Goal: Task Accomplishment & Management: Complete application form

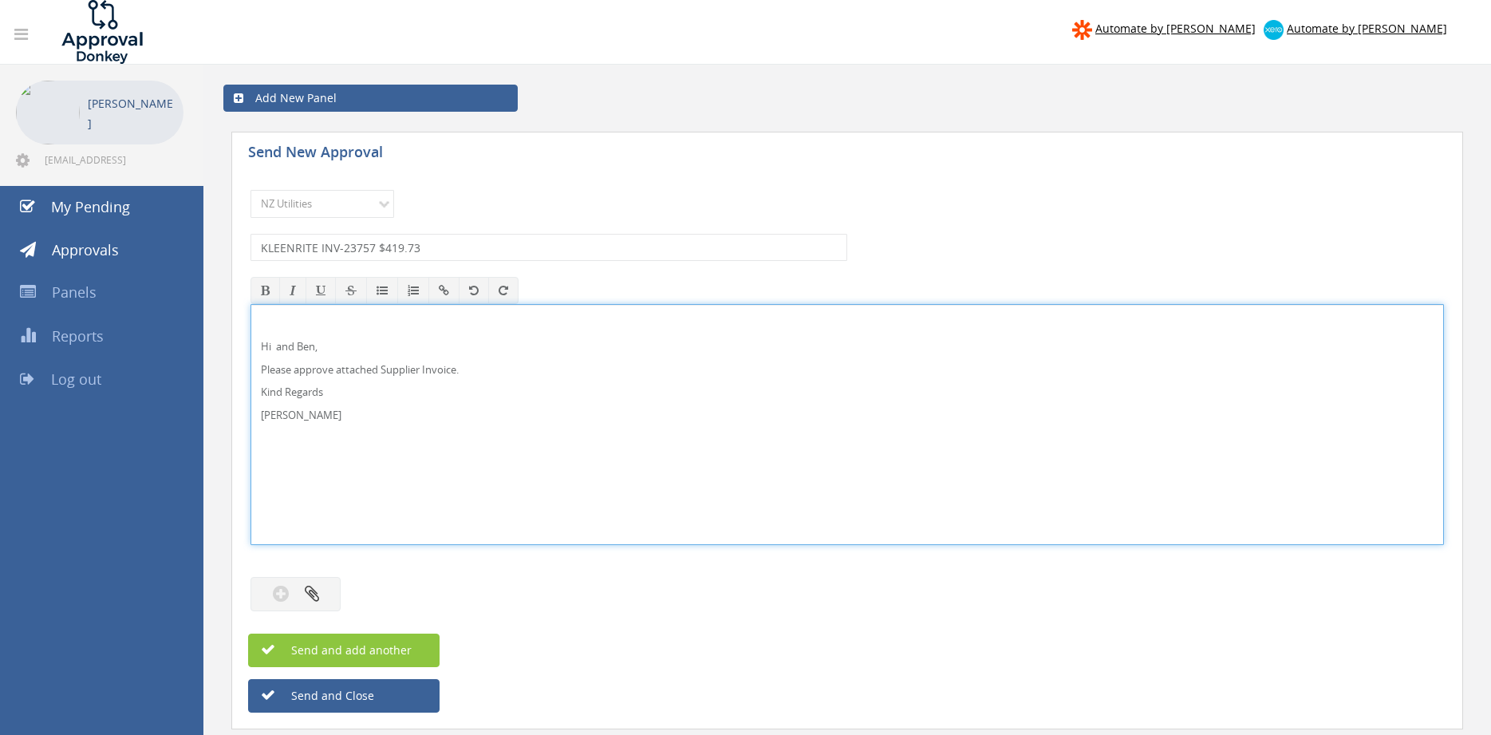
select select "13141"
drag, startPoint x: 346, startPoint y: 425, endPoint x: 233, endPoint y: 331, distance: 147.3
click at [251, 331] on div "Hi and [PERSON_NAME], Please approve attached Supplier Invoice. Kind Regards [P…" at bounding box center [847, 424] width 1193 height 241
copy div "Hi and [PERSON_NAME], Please approve attached Supplier Invoice. Kind Regards [P…"
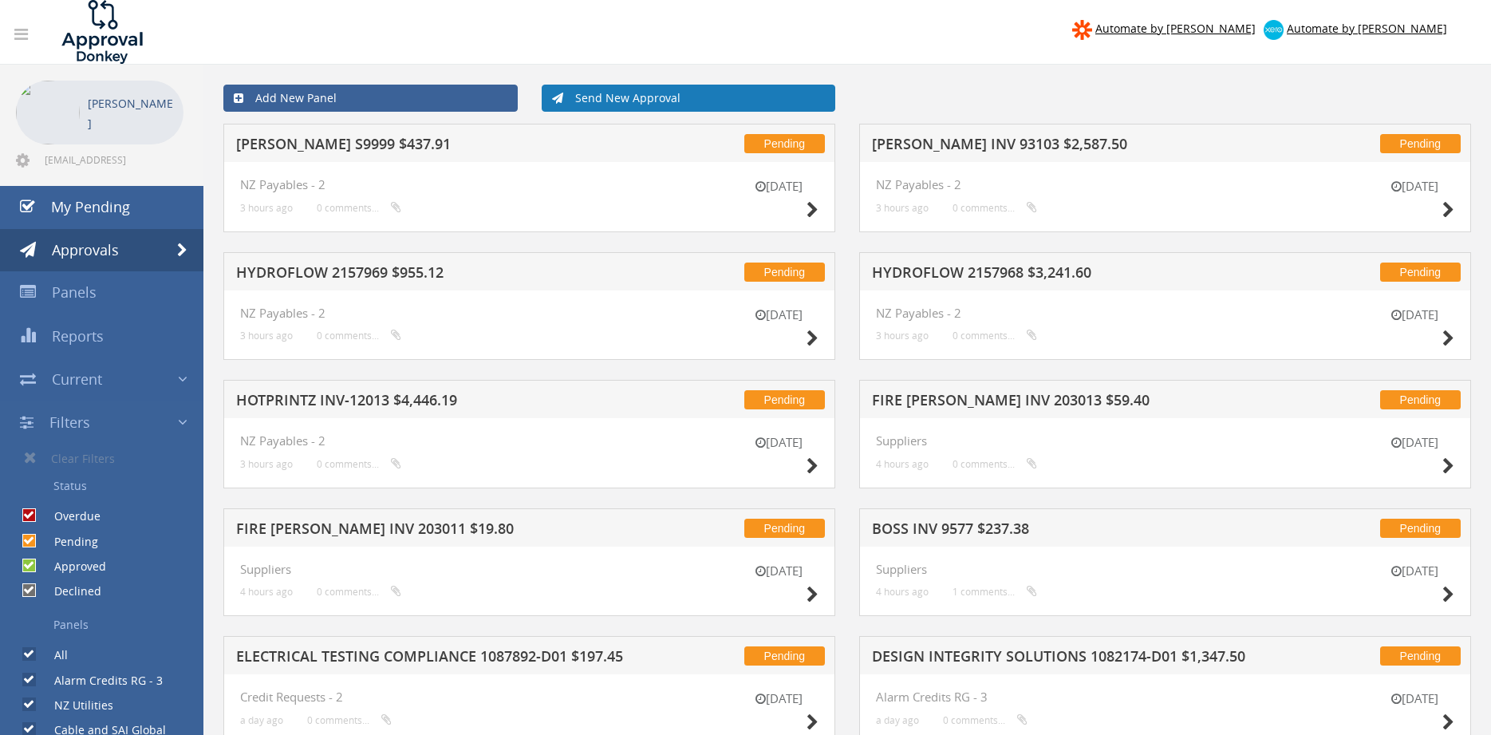
click at [575, 101] on link "Send New Approval" at bounding box center [689, 98] width 294 height 27
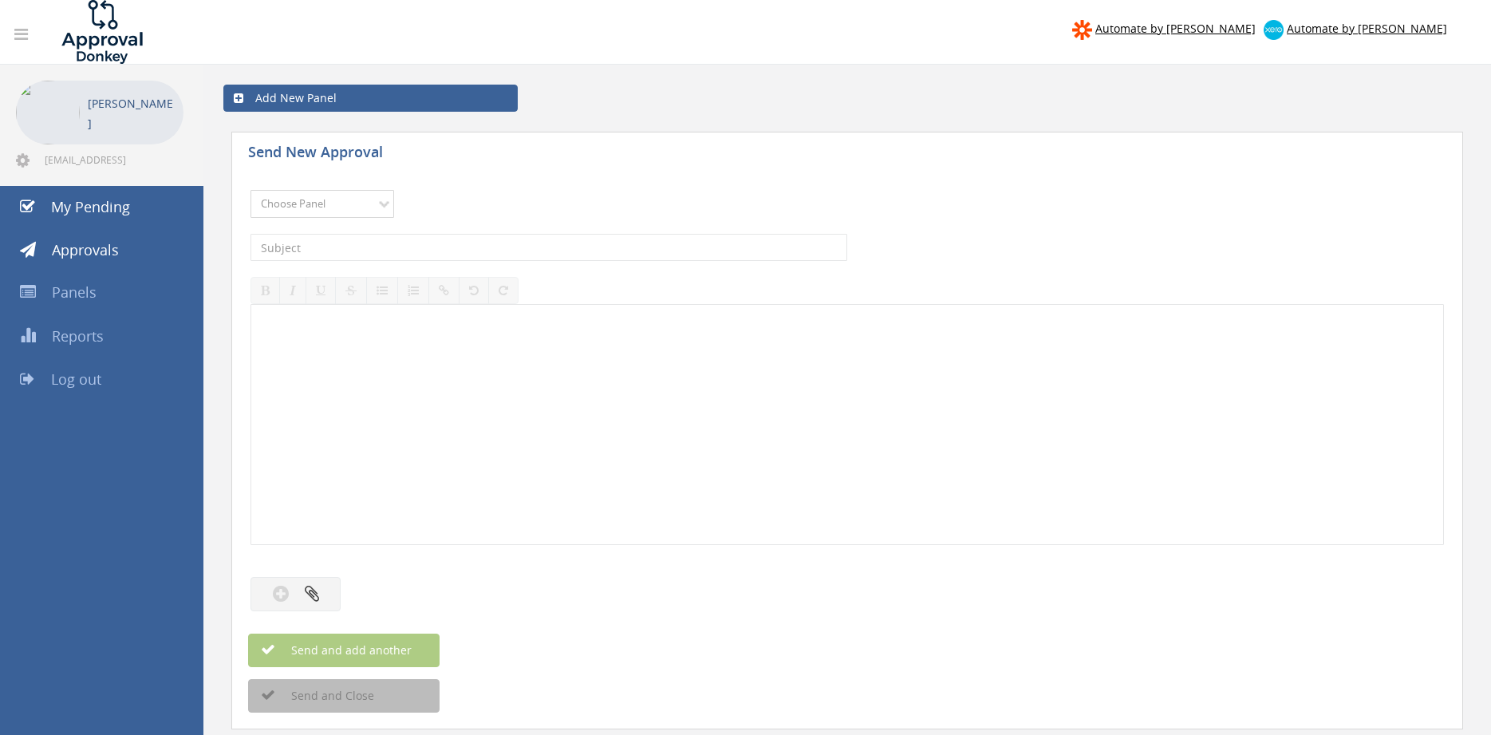
select select "9739"
click option "Credit Requests - 2" at bounding box center [0, 0] width 0 height 0
click at [431, 248] on input "text" at bounding box center [549, 247] width 597 height 27
type input "CHUBB FIRE ADELAIDE 109643-D02 $248.16"
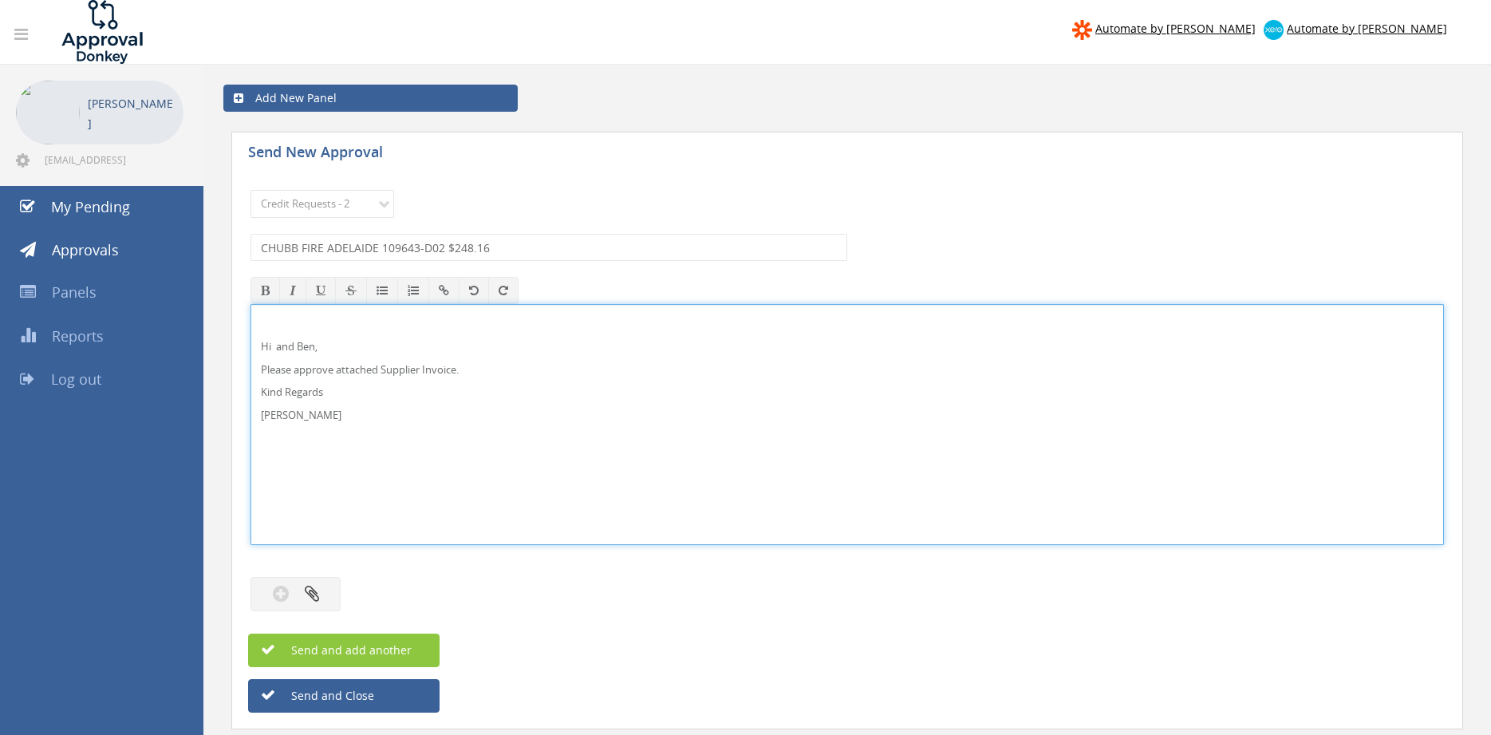
drag, startPoint x: 271, startPoint y: 346, endPoint x: 362, endPoint y: 340, distance: 91.2
click at [270, 346] on p "Hi and Ben," at bounding box center [847, 346] width 1173 height 15
drag, startPoint x: 381, startPoint y: 367, endPoint x: 456, endPoint y: 369, distance: 75.0
click at [456, 369] on p "Please approve attached Supplier Invoice." at bounding box center [847, 369] width 1173 height 15
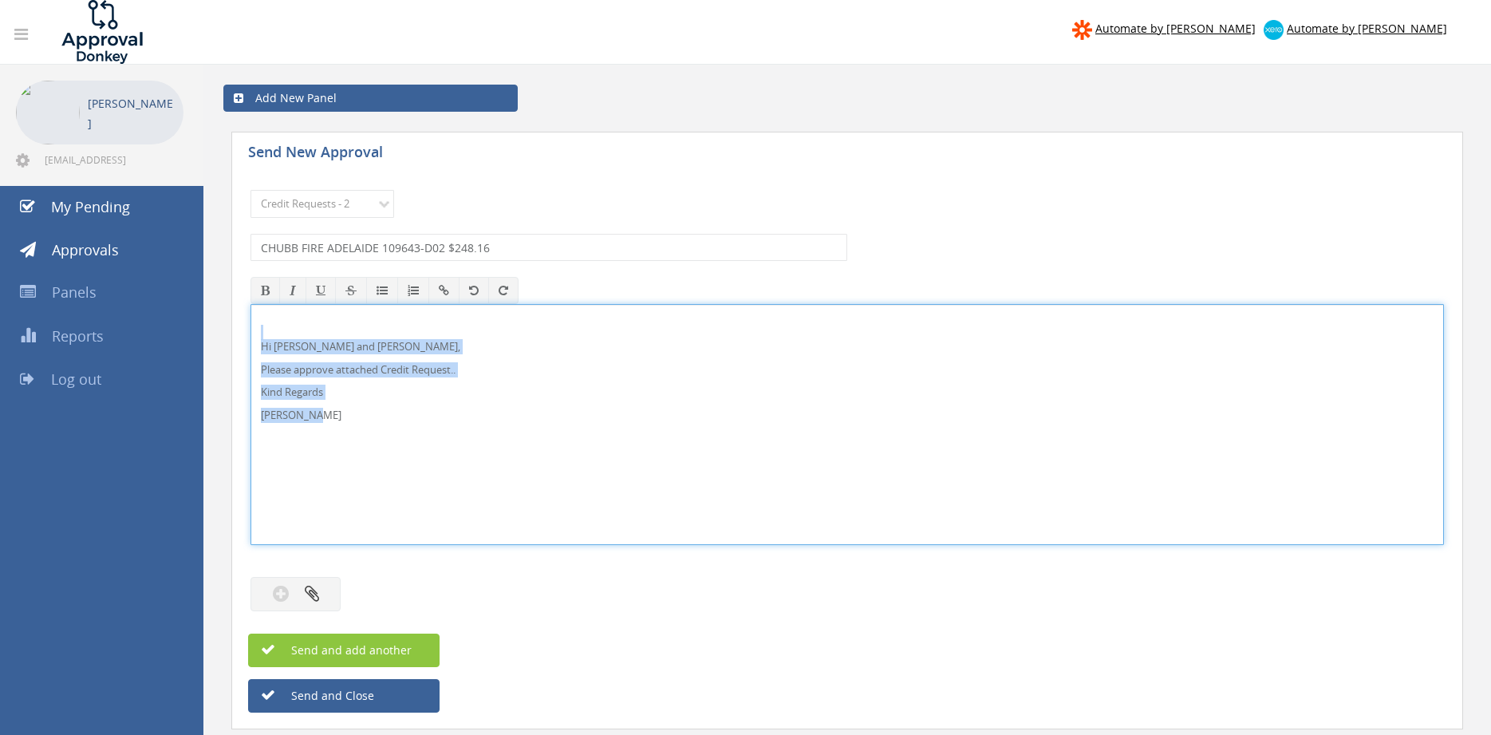
drag, startPoint x: 332, startPoint y: 423, endPoint x: 228, endPoint y: 324, distance: 143.3
click at [251, 324] on div "Hi Lee and Ben, Please approve attached Credit Request.. Kind Regards Pam Walker" at bounding box center [847, 424] width 1193 height 241
copy div "Hi Lee and Ben, Please approve attached Credit Request.. Kind Regards Pam Walker"
click at [314, 586] on icon "button" at bounding box center [312, 593] width 14 height 18
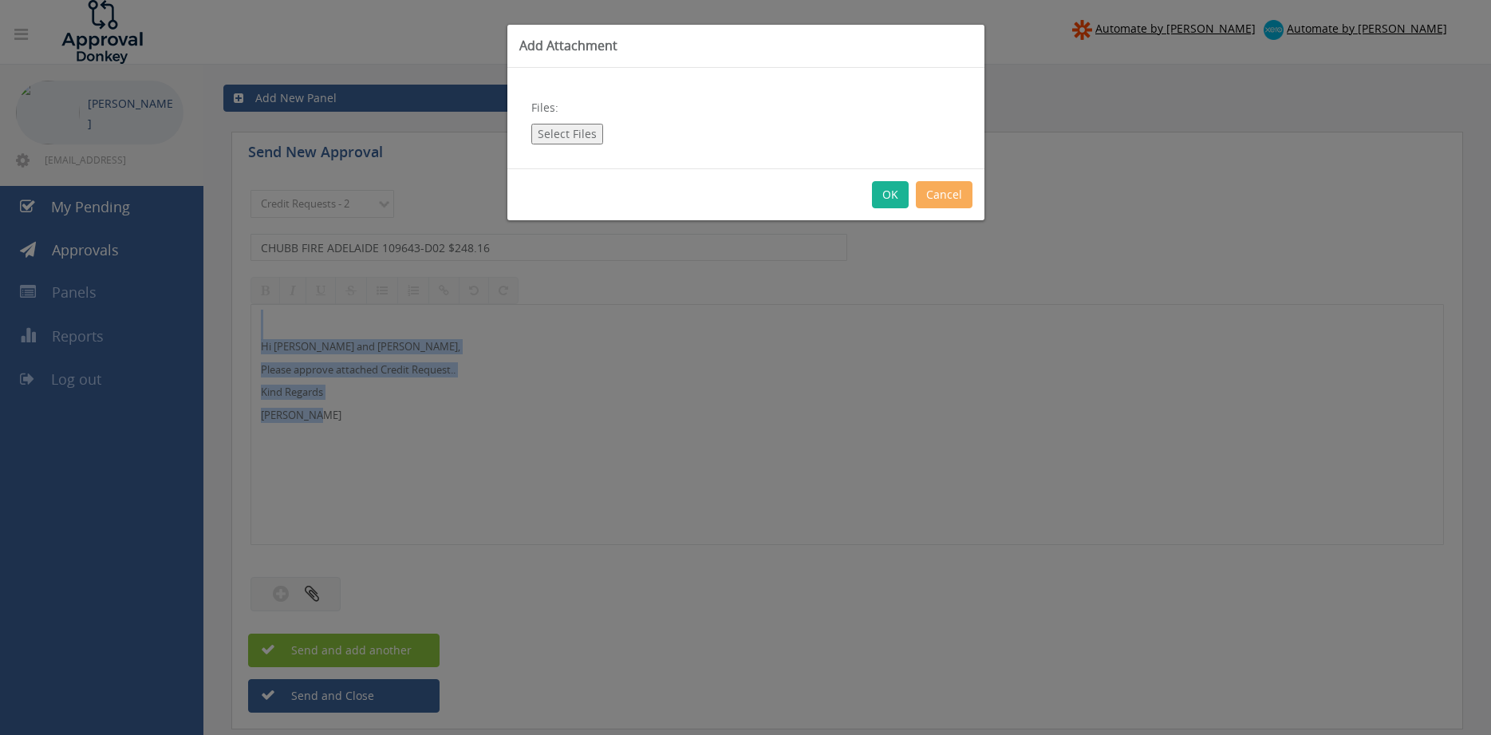
click at [566, 135] on button "Select Files" at bounding box center [567, 134] width 72 height 21
type input "C:\fakepath\CHUBB FIRE ADELAIDE 109643-D02.pdf"
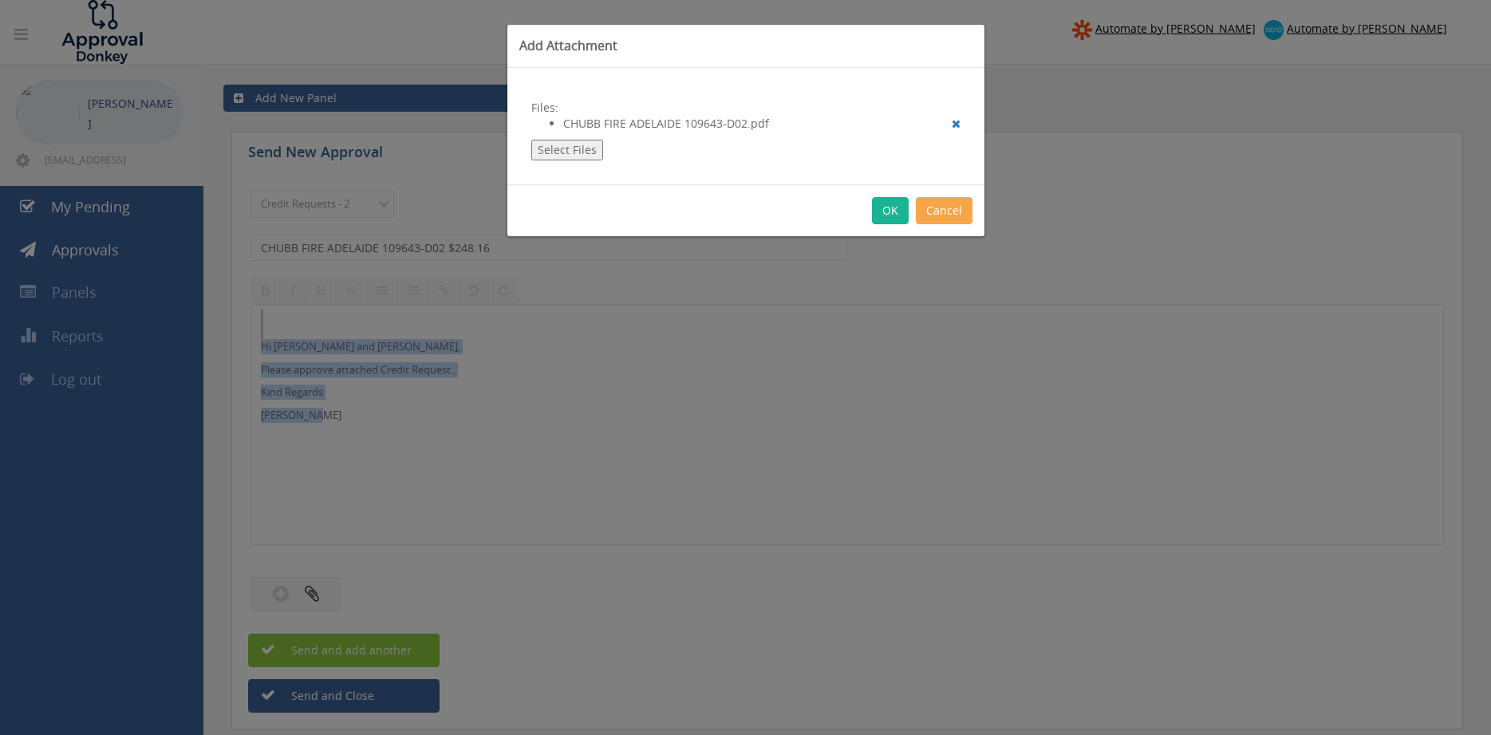
click at [952, 216] on button "Cancel" at bounding box center [944, 210] width 57 height 27
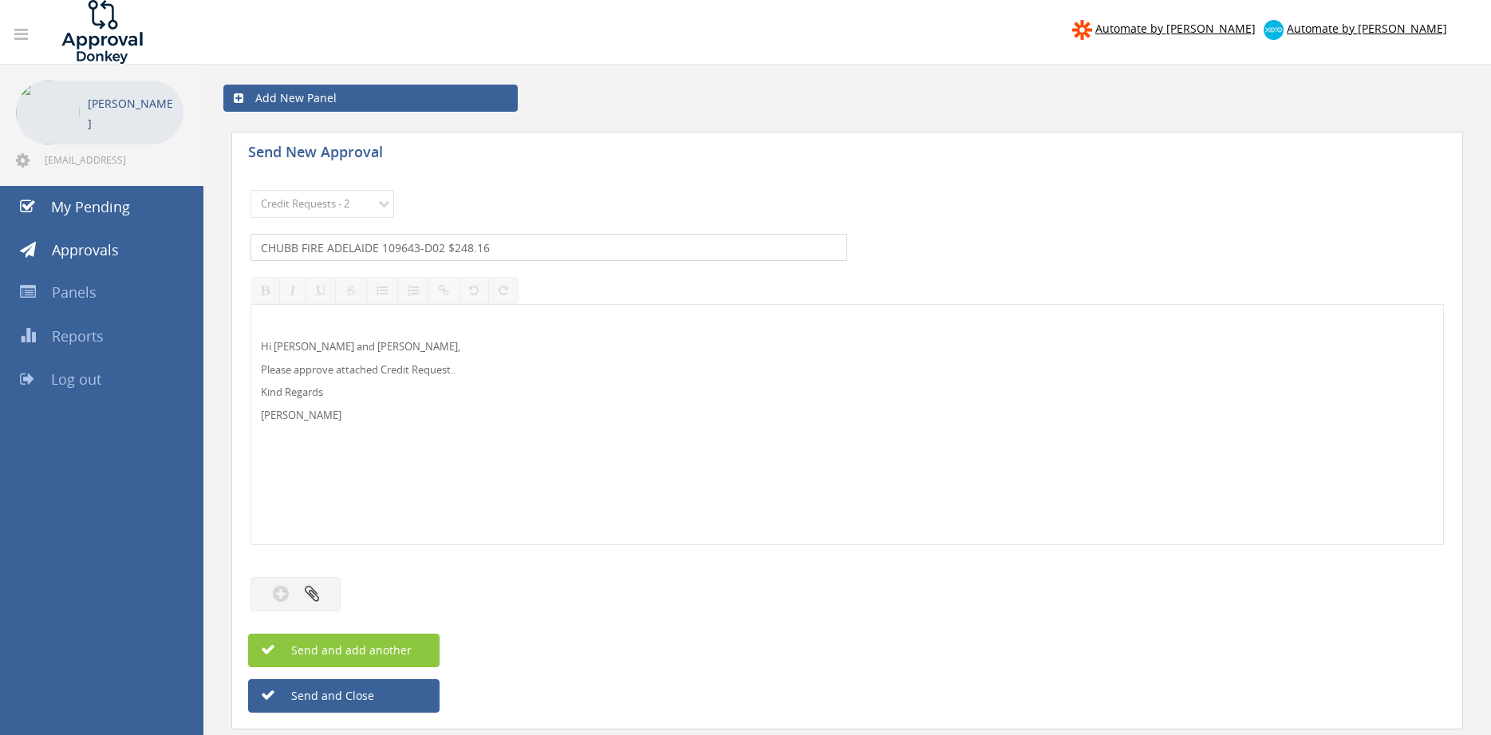
click at [408, 247] on input "CHUBB FIRE ADELAIDE 109643-D02 $248.16" at bounding box center [549, 247] width 597 height 27
type input "CHUBB FIRE ADELAIDE 1096643-D02 $248.16"
click at [320, 595] on button "button" at bounding box center [296, 594] width 90 height 34
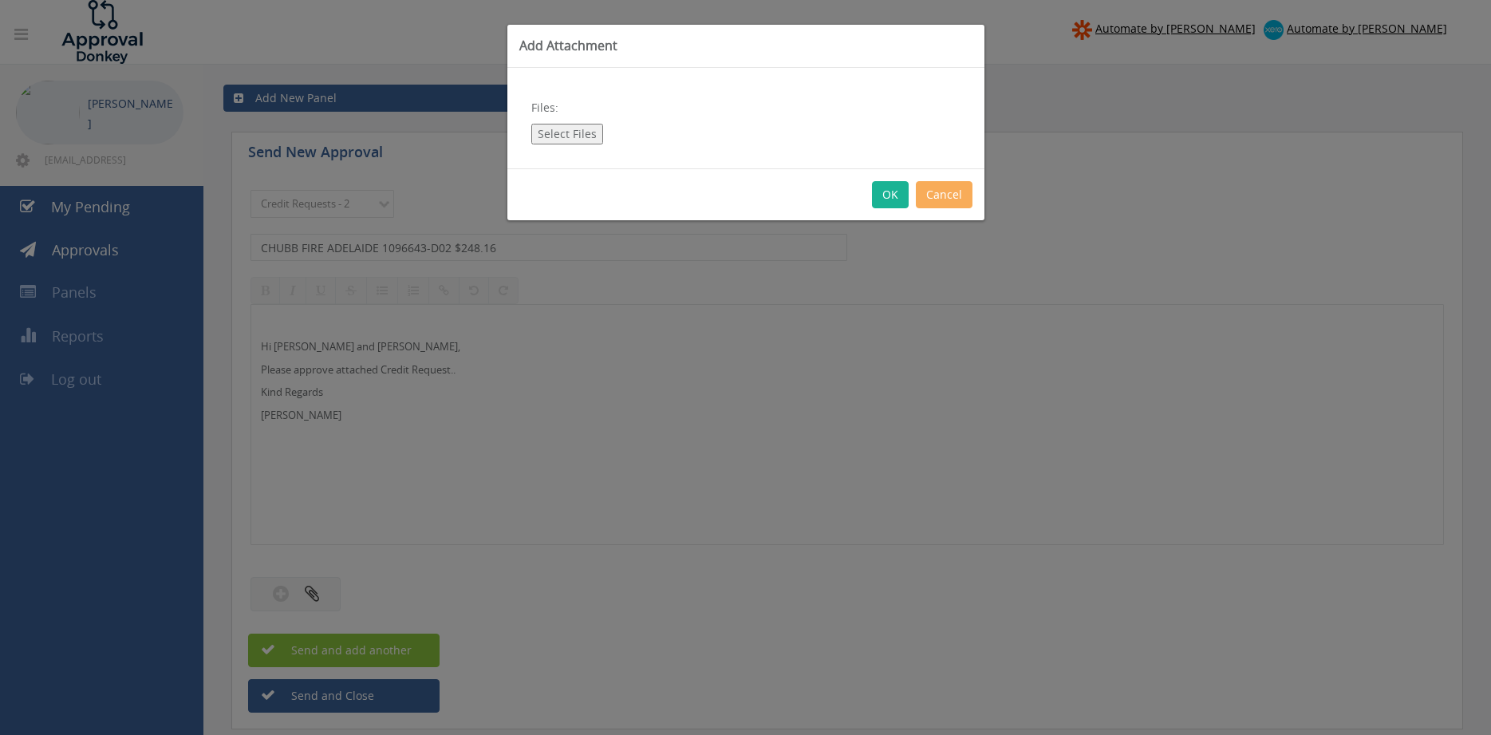
click at [576, 141] on button "Select Files" at bounding box center [567, 134] width 72 height 21
type input "C:\fakepath\CHUBB FIRE ADELAIDE 1096643-D02.pdf"
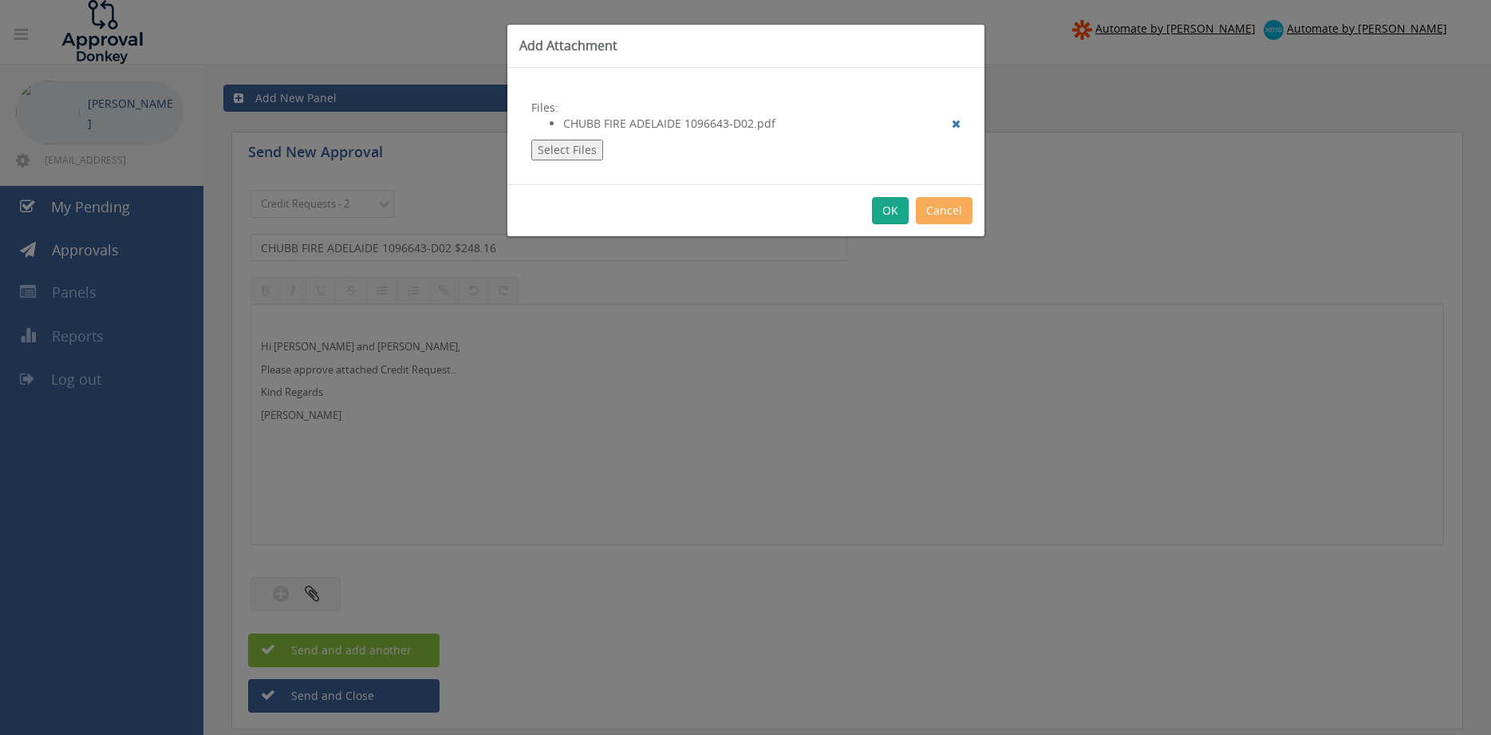
click at [884, 210] on button "OK" at bounding box center [890, 210] width 37 height 27
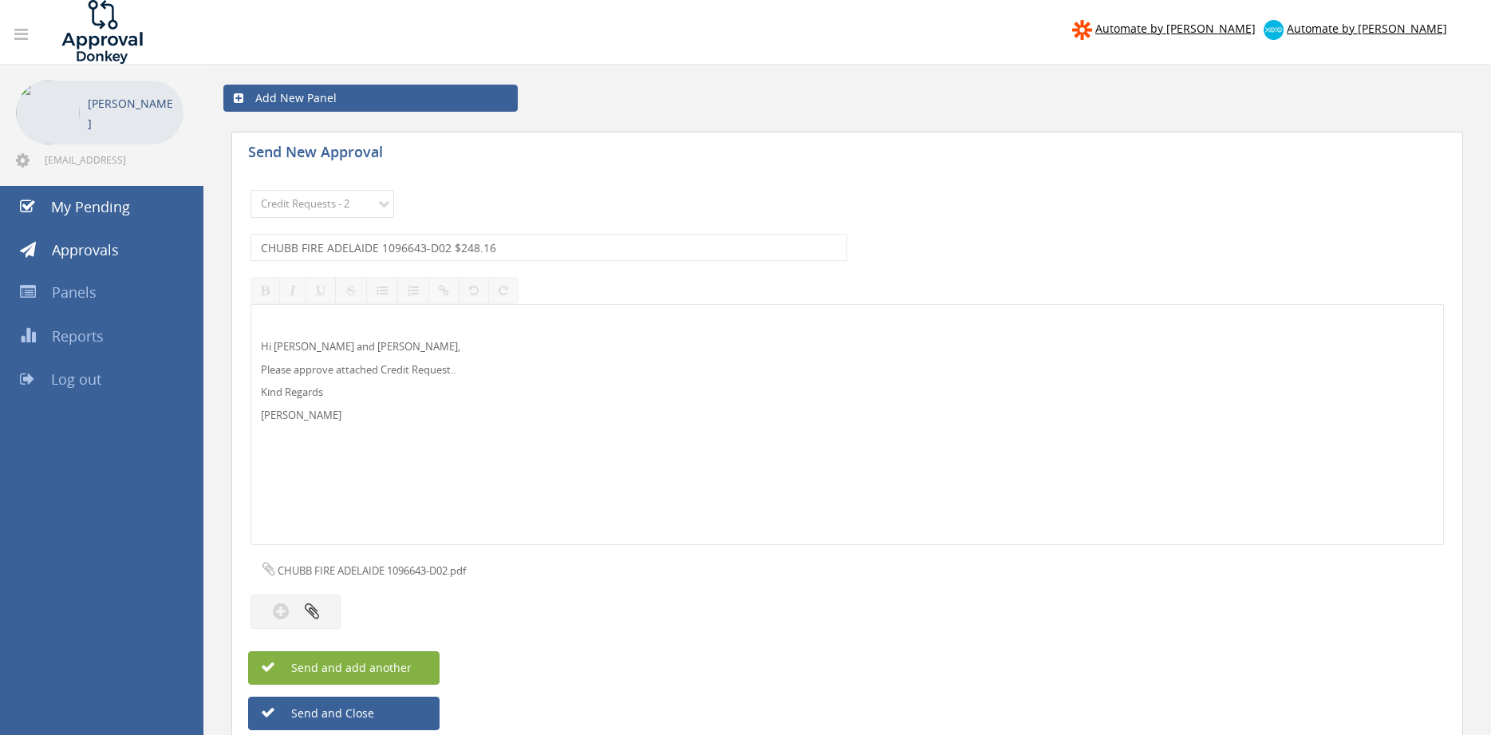
click at [410, 661] on span "Send and add another" at bounding box center [334, 667] width 155 height 15
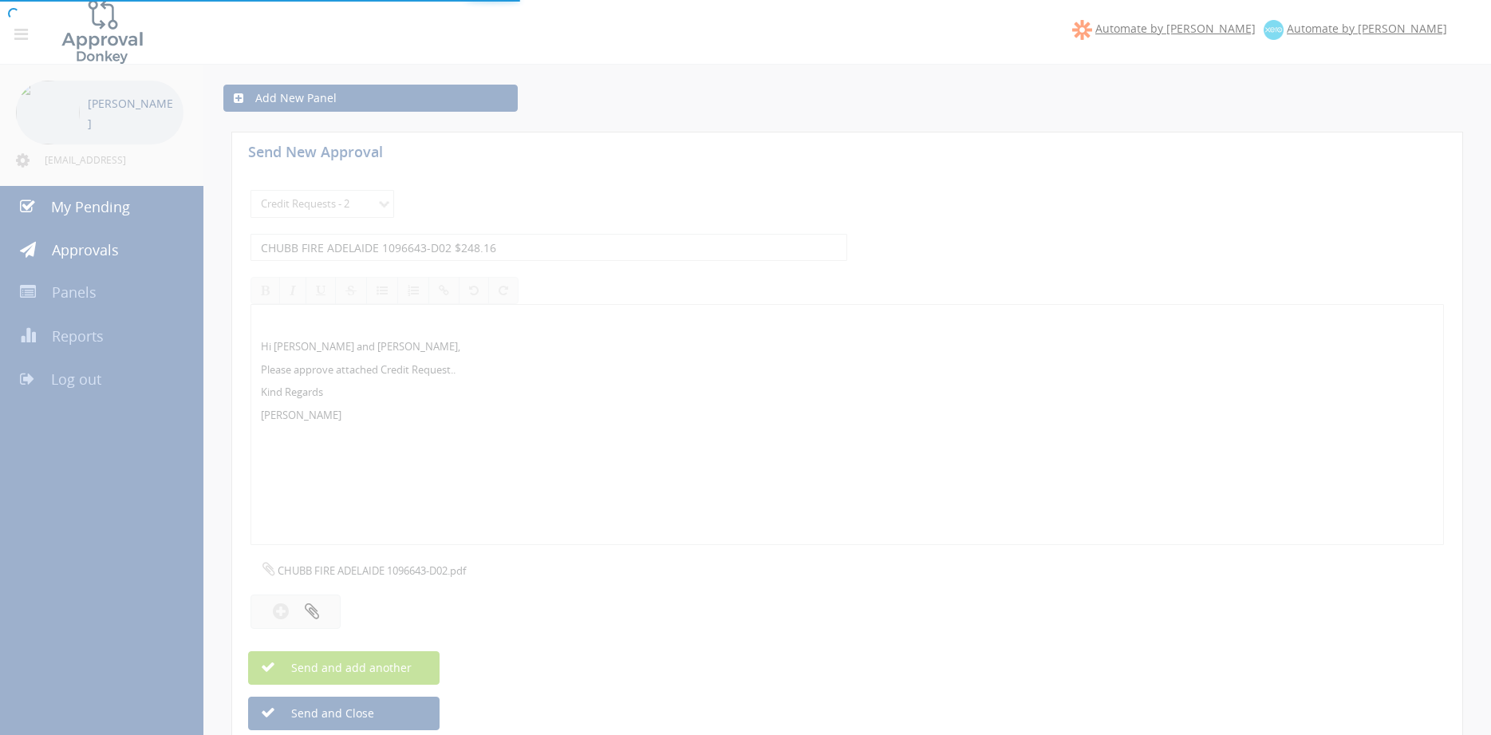
select select
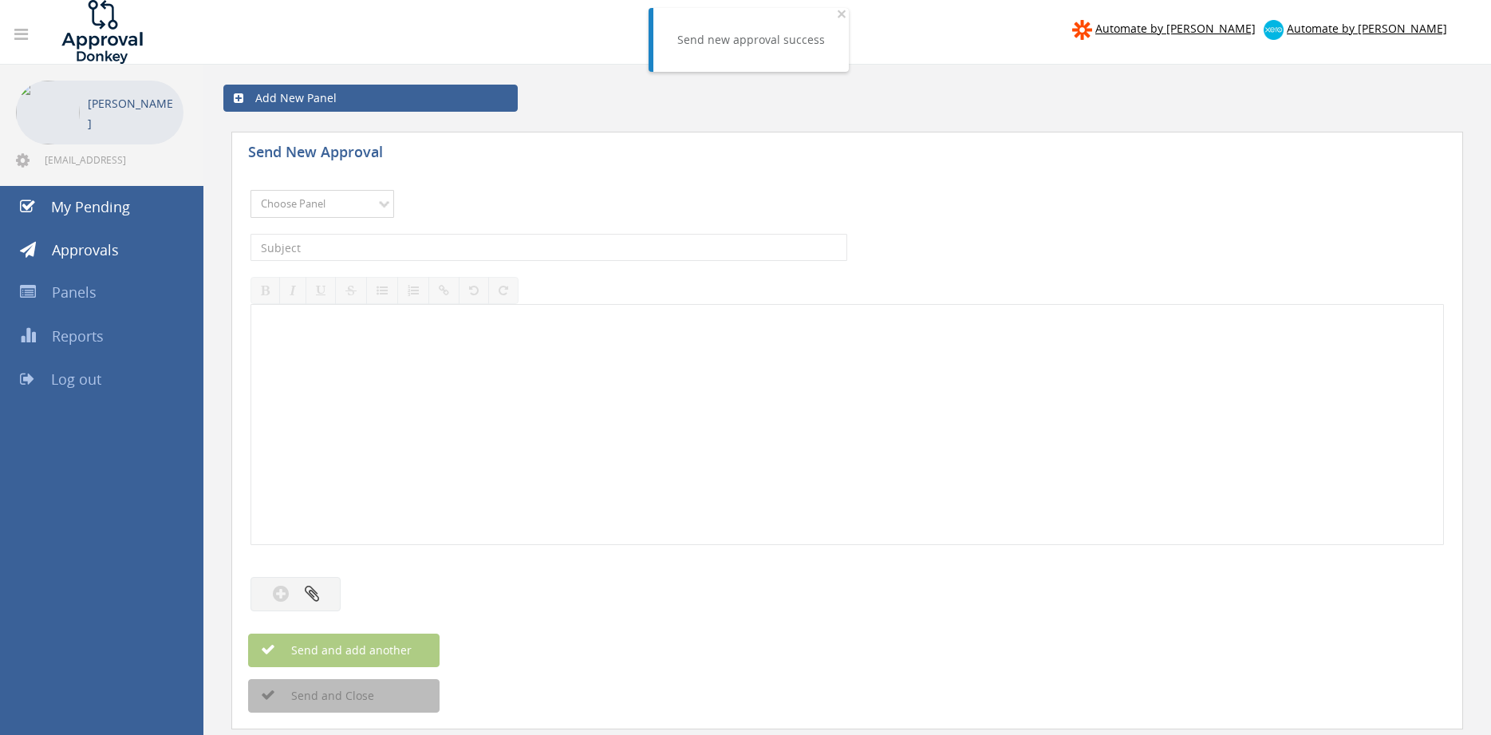
select select "9739"
click option "Credit Requests - 2" at bounding box center [0, 0] width 0 height 0
click at [420, 248] on input "text" at bounding box center [549, 247] width 597 height 27
type input "d"
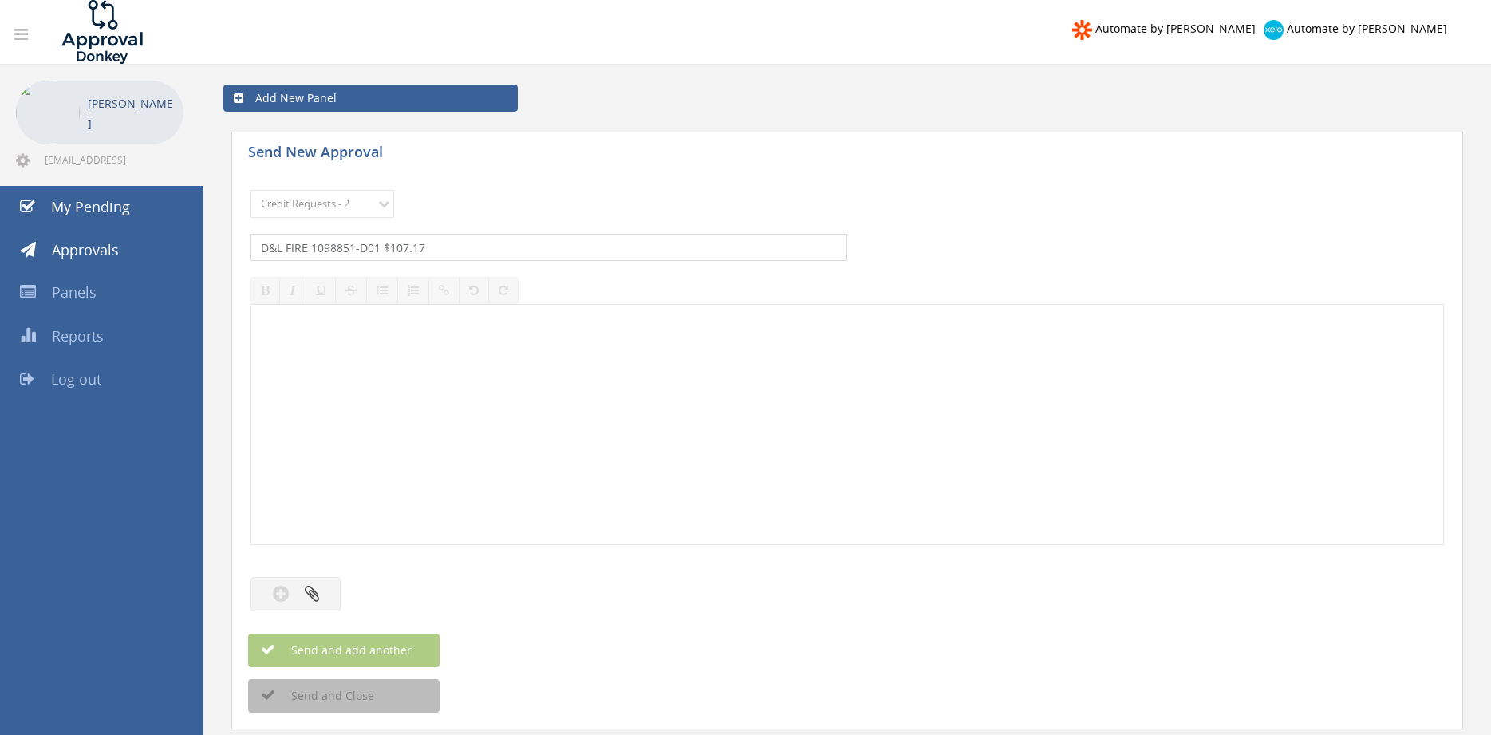
type input "D&L FIRE 1098851-D01 $107.17"
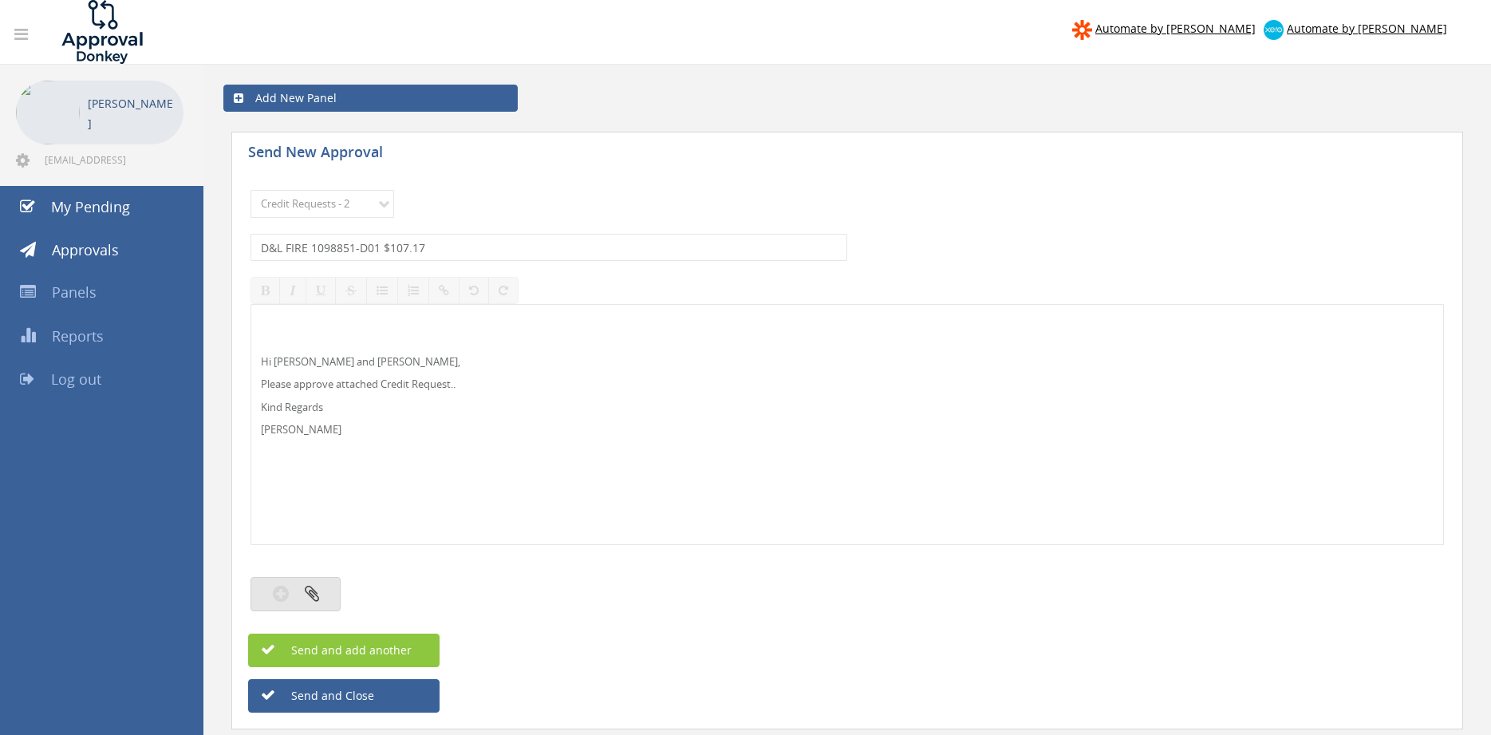
click at [328, 592] on button "button" at bounding box center [296, 594] width 90 height 34
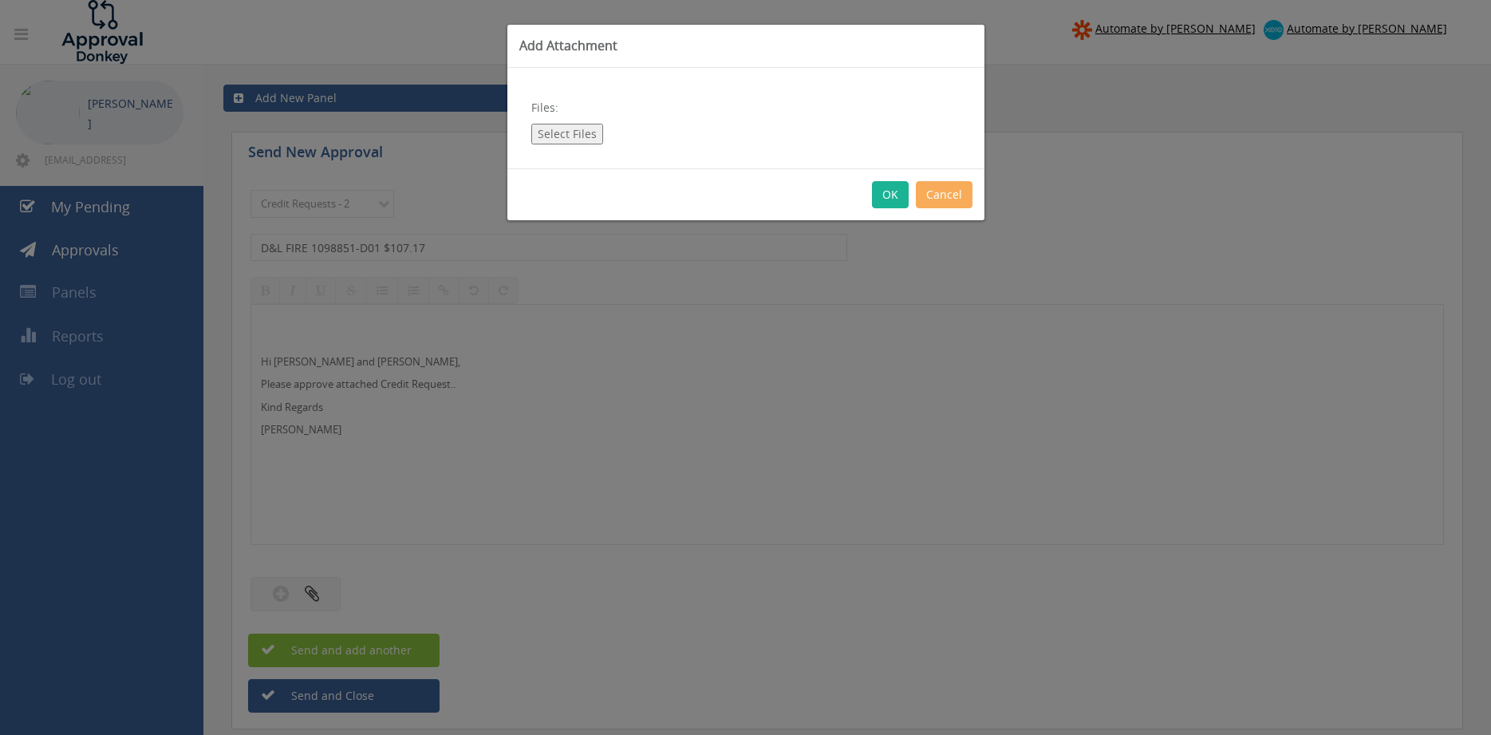
click at [577, 136] on button "Select Files" at bounding box center [567, 134] width 72 height 21
type input "C:\fakepath\D&L FIRE 1098851-D01.pdf"
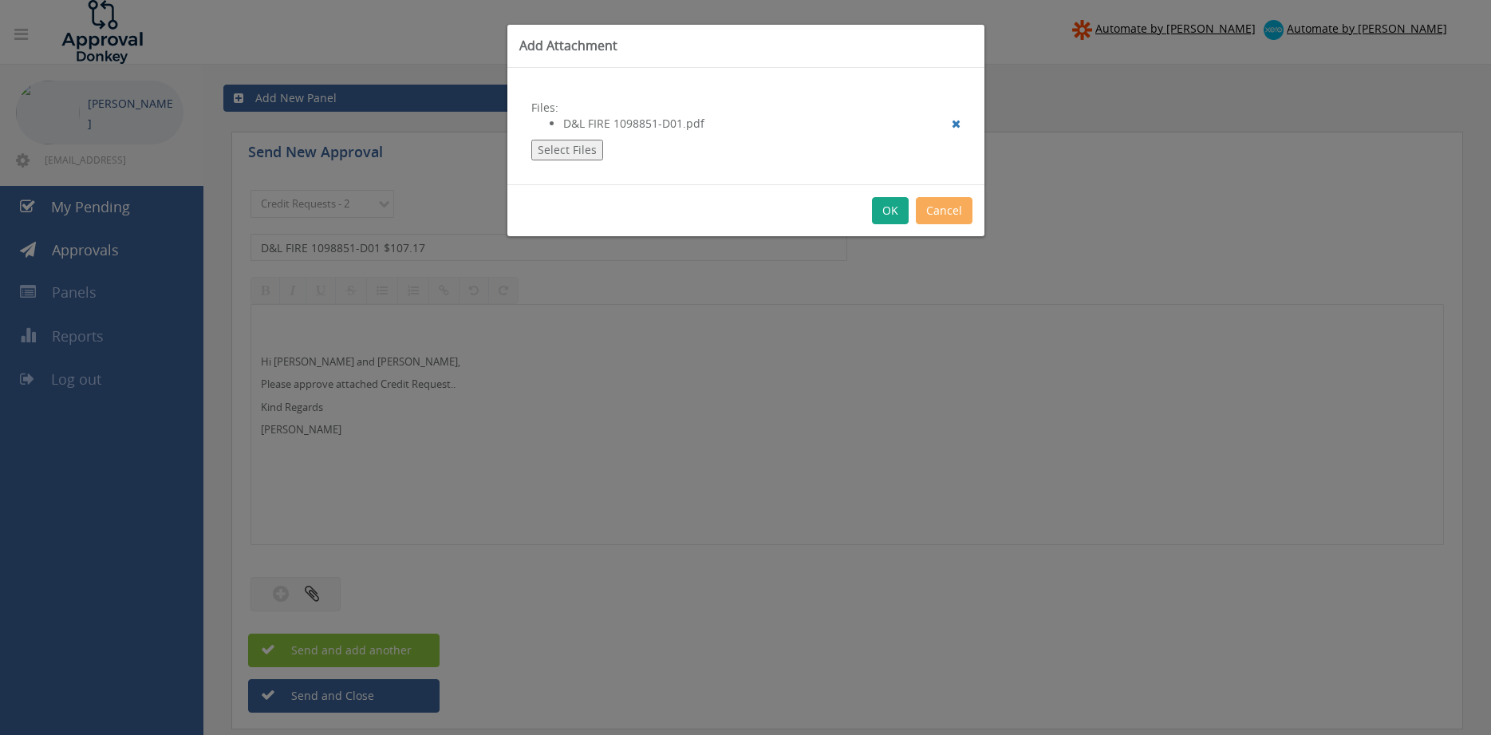
click at [882, 219] on button "OK" at bounding box center [890, 210] width 37 height 27
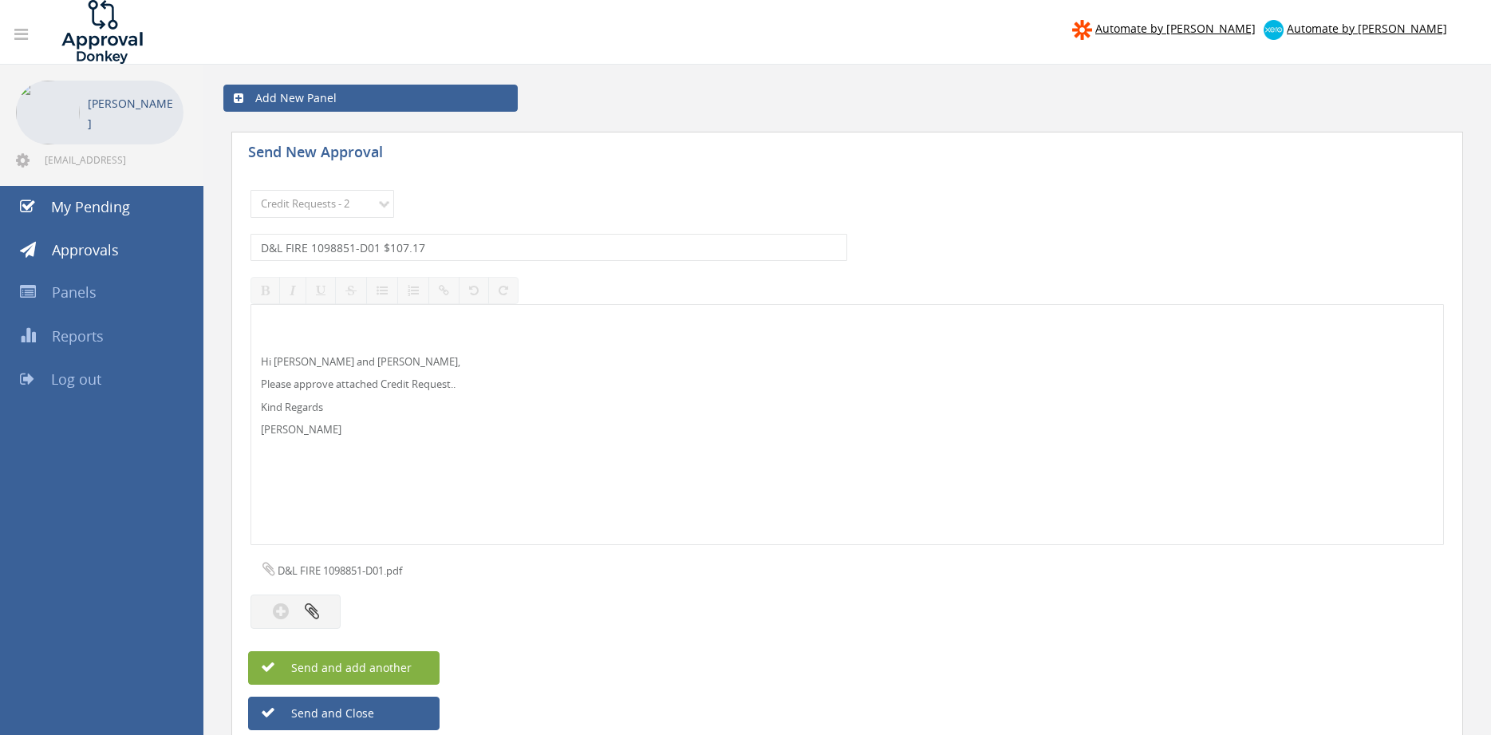
click at [418, 669] on button "Send and add another" at bounding box center [343, 668] width 191 height 34
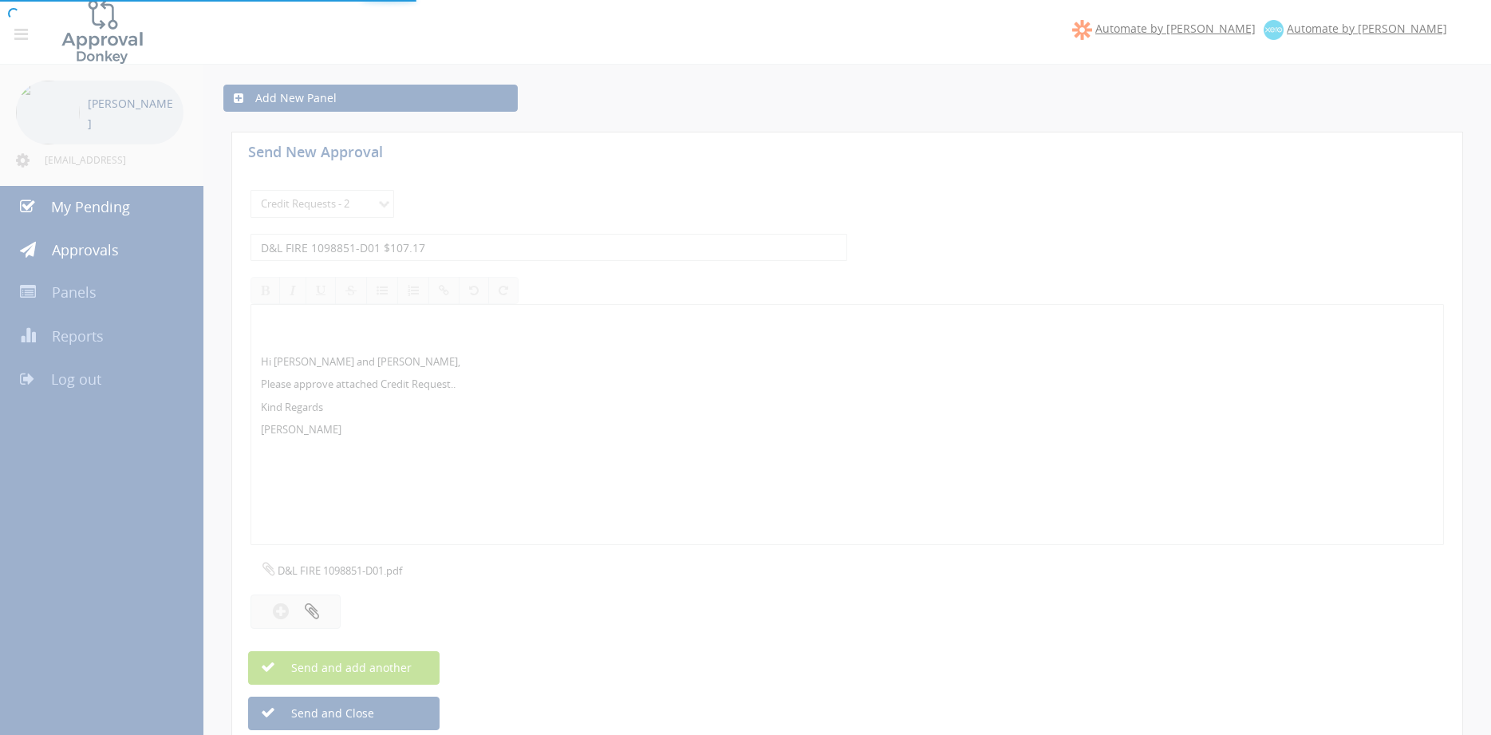
select select
